Goal: Task Accomplishment & Management: Complete application form

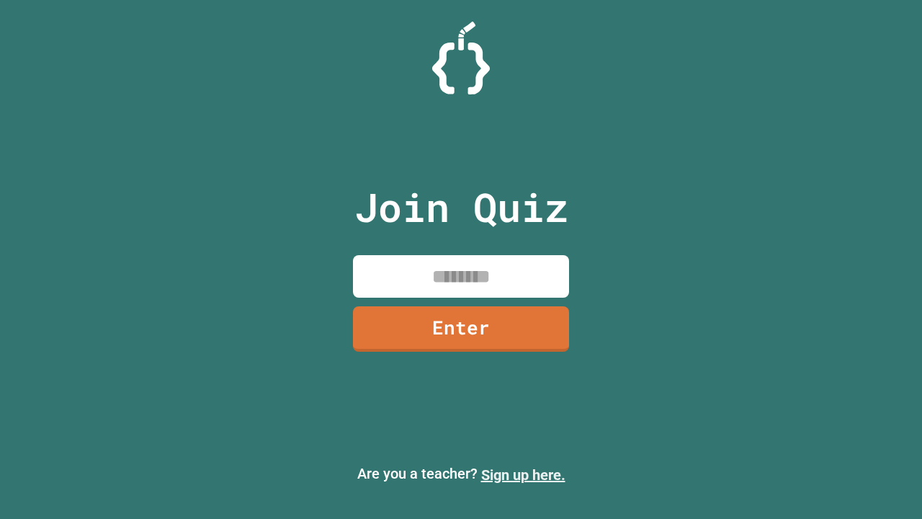
click at [523, 475] on link "Sign up here." at bounding box center [523, 474] width 84 height 17
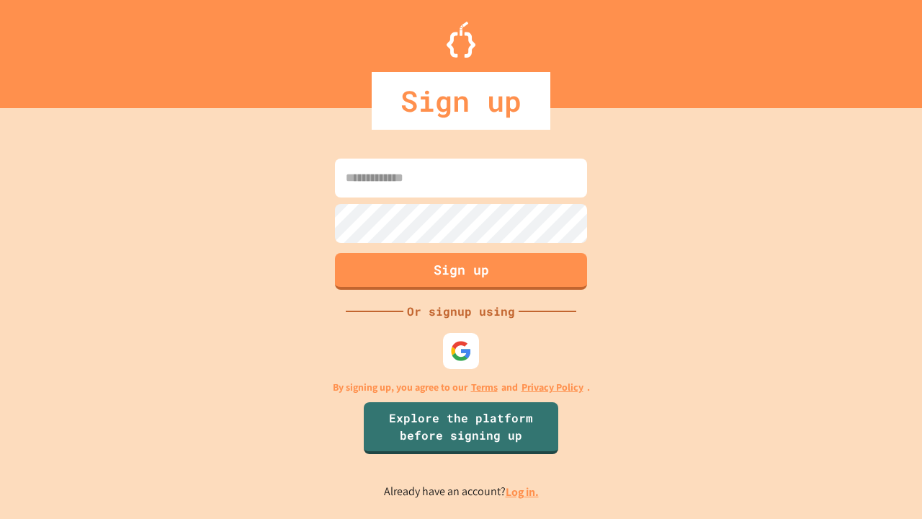
click at [523, 491] on link "Log in." at bounding box center [522, 491] width 33 height 15
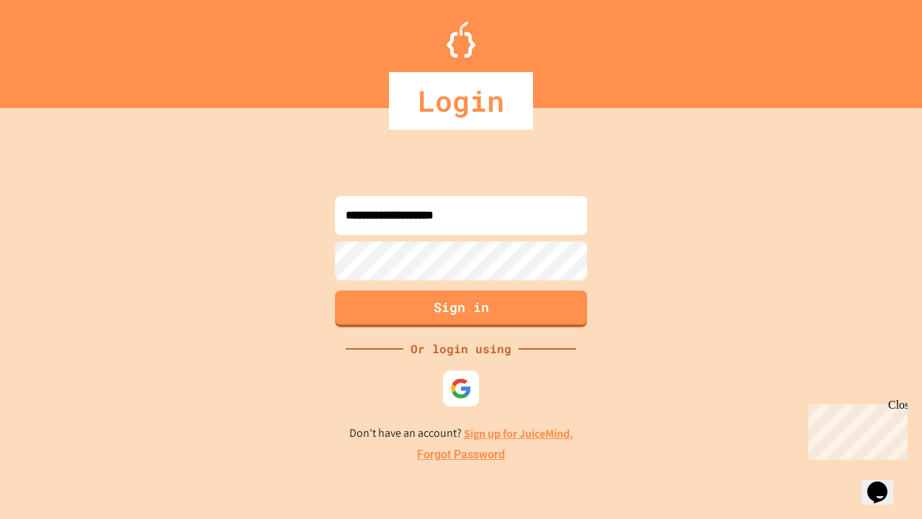
type input "**********"
